Goal: Navigation & Orientation: Understand site structure

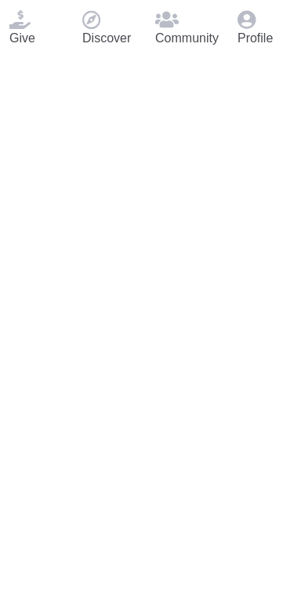
click at [31, 25] on span at bounding box center [19, 18] width 21 height 13
click at [28, 25] on span at bounding box center [19, 18] width 21 height 13
click at [100, 57] on div "Discover" at bounding box center [109, 28] width 73 height 57
click at [179, 29] on icon at bounding box center [167, 19] width 24 height 19
click at [267, 57] on div "Profile" at bounding box center [264, 28] width 73 height 57
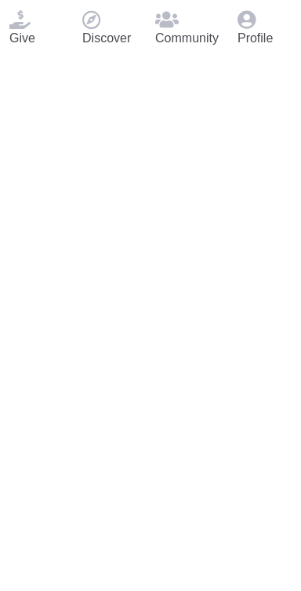
click at [274, 57] on div "Profile" at bounding box center [264, 28] width 73 height 57
click at [256, 29] on icon at bounding box center [247, 19] width 18 height 19
click at [167, 57] on div "Community" at bounding box center [187, 28] width 82 height 57
click at [93, 57] on div "Discover" at bounding box center [109, 28] width 73 height 57
click at [20, 57] on div "Give" at bounding box center [36, 28] width 73 height 57
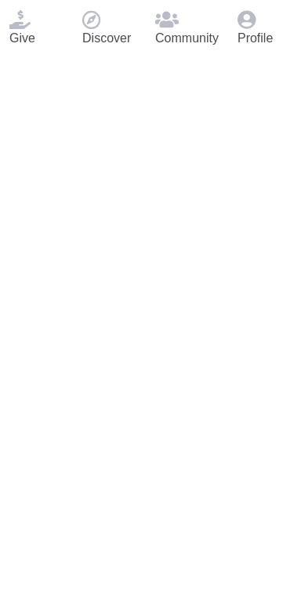
click at [59, 57] on div "Give" at bounding box center [36, 28] width 73 height 57
click at [100, 25] on span at bounding box center [91, 18] width 18 height 13
click at [179, 29] on icon at bounding box center [167, 19] width 24 height 19
click at [241, 57] on div "Profile" at bounding box center [264, 28] width 73 height 57
click at [289, 57] on div "Profile" at bounding box center [264, 28] width 73 height 57
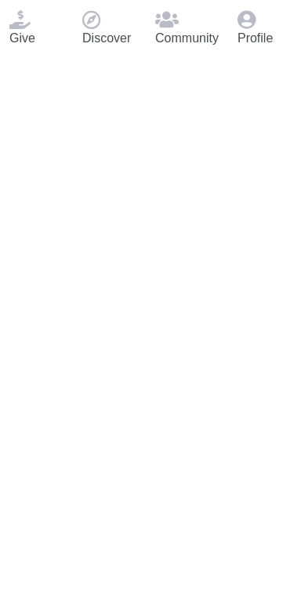
click at [256, 25] on span at bounding box center [247, 18] width 18 height 13
click at [274, 57] on div "Profile" at bounding box center [264, 28] width 73 height 57
click at [143, 57] on div "Discover" at bounding box center [109, 28] width 73 height 57
click at [100, 48] on p "Discover" at bounding box center [109, 38] width 54 height 19
click at [56, 57] on div "Give" at bounding box center [36, 28] width 73 height 57
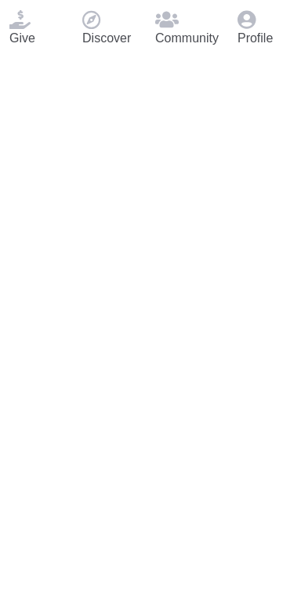
click at [57, 57] on div "Give" at bounding box center [36, 28] width 73 height 57
click at [144, 57] on div "Discover" at bounding box center [109, 28] width 73 height 57
click at [202, 57] on div "Community" at bounding box center [187, 28] width 82 height 57
click at [179, 29] on icon at bounding box center [167, 19] width 24 height 19
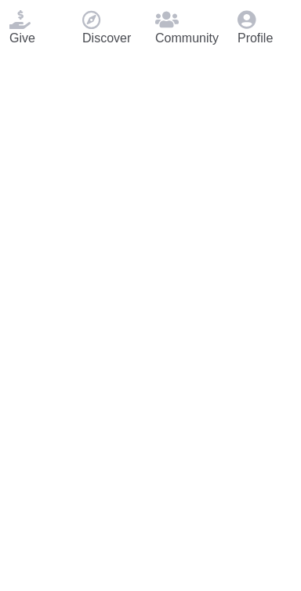
click at [100, 57] on div "Discover" at bounding box center [109, 28] width 73 height 57
click at [256, 29] on icon at bounding box center [247, 19] width 18 height 19
